Goal: Task Accomplishment & Management: Manage account settings

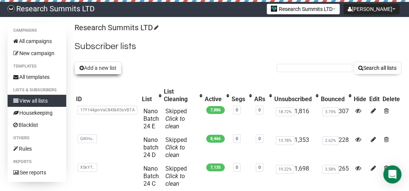
click at [103, 67] on button "Add a new list" at bounding box center [98, 68] width 47 height 13
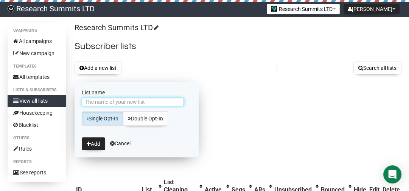
click at [117, 99] on input "List name" at bounding box center [133, 102] width 102 height 8
type input "Neuro Batch 24 F"
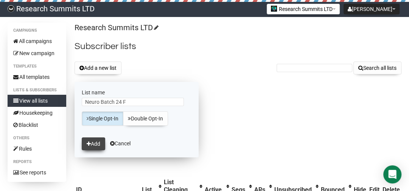
click at [93, 145] on button "Add" at bounding box center [93, 144] width 23 height 13
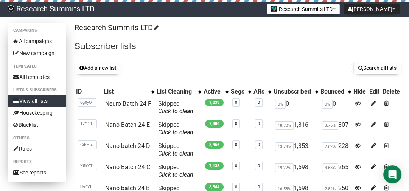
click at [44, 99] on link "View all lists" at bounding box center [37, 101] width 59 height 12
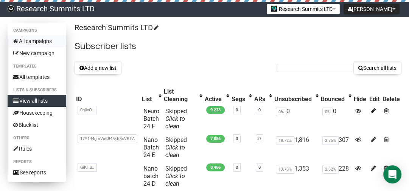
click at [43, 39] on link "All campaigns" at bounding box center [37, 41] width 59 height 12
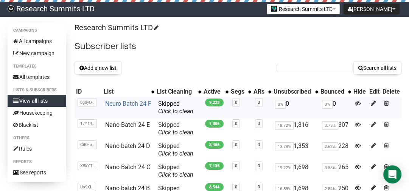
click at [137, 105] on link "Neuro Batch 24 F" at bounding box center [128, 103] width 46 height 7
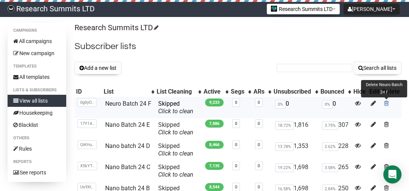
click at [386, 103] on span at bounding box center [386, 103] width 5 height 6
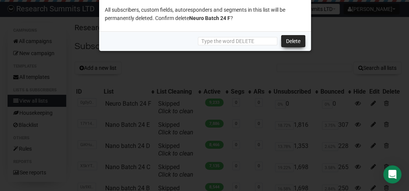
click at [292, 40] on link "Delete" at bounding box center [293, 41] width 24 height 12
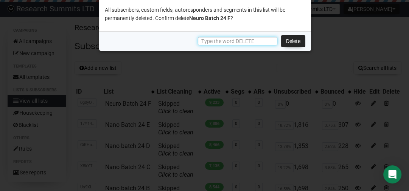
click at [245, 42] on input "text" at bounding box center [237, 41] width 79 height 8
type input "DELETE"
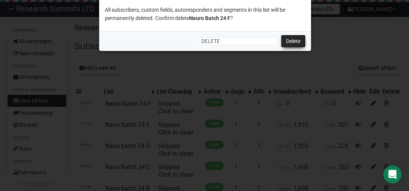
click at [290, 42] on link "Delete" at bounding box center [293, 41] width 24 height 12
click at [168, 66] on div at bounding box center [204, 95] width 409 height 191
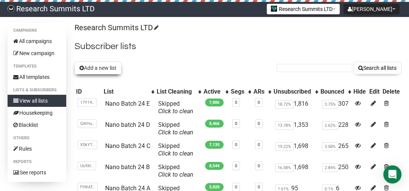
click at [96, 72] on button "Add a new list" at bounding box center [98, 68] width 47 height 13
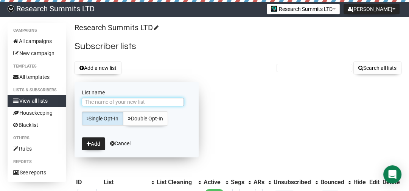
click at [102, 102] on input "List name" at bounding box center [133, 102] width 102 height 8
click at [120, 101] on input "Neuro Batch 23 D" at bounding box center [133, 102] width 102 height 8
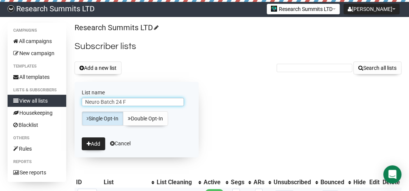
type input "Neuro Batch 24 F"
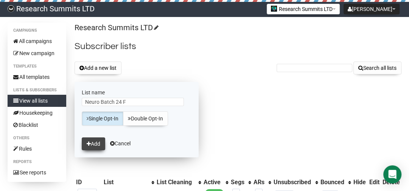
click at [86, 139] on button "Add" at bounding box center [93, 144] width 23 height 13
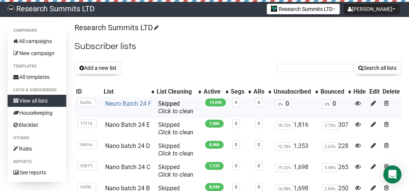
click at [130, 103] on link "Neuro Batch 24 F" at bounding box center [128, 103] width 46 height 7
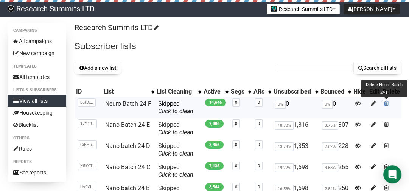
click at [387, 103] on span at bounding box center [386, 103] width 5 height 6
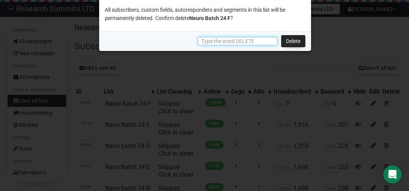
click at [244, 40] on input "text" at bounding box center [237, 41] width 79 height 8
type input "DELETE"
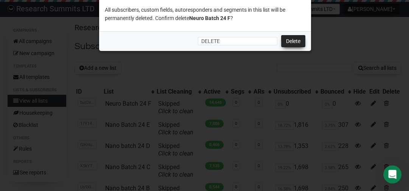
click at [291, 45] on link "Delete" at bounding box center [293, 41] width 24 height 12
click at [295, 43] on link "Delete" at bounding box center [293, 41] width 24 height 12
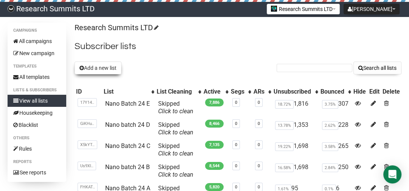
click at [89, 66] on button "Add a new list" at bounding box center [98, 68] width 47 height 13
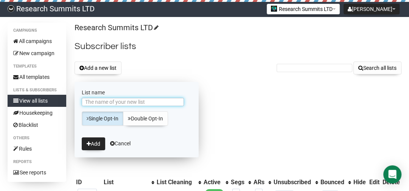
click at [91, 104] on input "List name" at bounding box center [133, 102] width 102 height 8
type input "Neuro Batch 24 F"
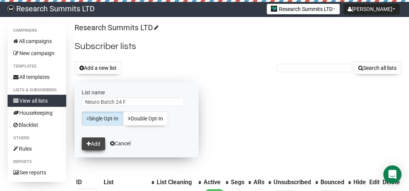
click at [101, 148] on button "Add" at bounding box center [93, 144] width 23 height 13
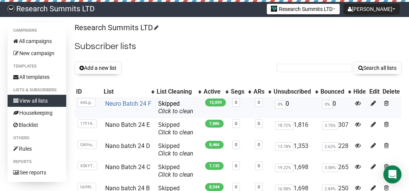
click at [132, 104] on link "Neuro Batch 24 F" at bounding box center [128, 103] width 46 height 7
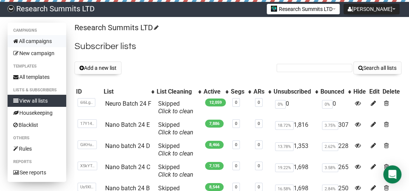
click at [48, 43] on link "All campaigns" at bounding box center [37, 41] width 59 height 12
